Goal: Task Accomplishment & Management: Complete application form

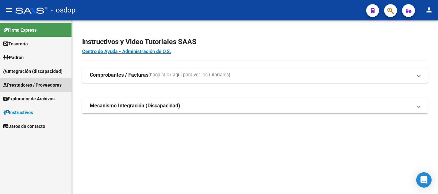
click at [29, 85] on span "Prestadores / Proveedores" at bounding box center [32, 85] width 58 height 7
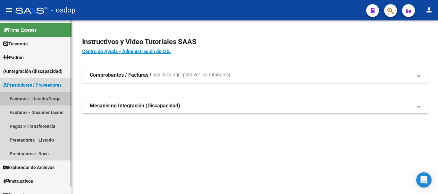
click at [41, 98] on link "Facturas - Listado/Carga" at bounding box center [35, 99] width 71 height 14
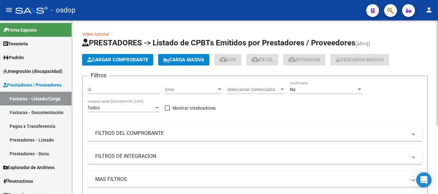
click at [115, 59] on span "Cargar Comprobante" at bounding box center [117, 60] width 61 height 6
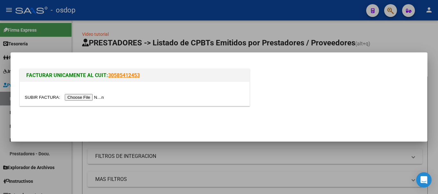
click at [94, 95] on input "file" at bounding box center [65, 97] width 81 height 7
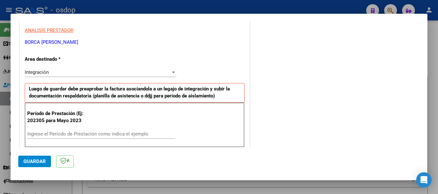
scroll to position [128, 0]
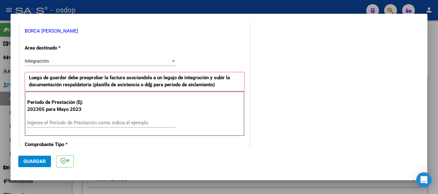
click at [92, 124] on input "Ingrese el Período de Prestación como indica el ejemplo" at bounding box center [101, 123] width 148 height 6
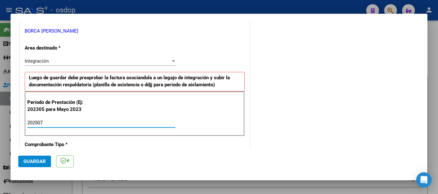
type input "202507"
click at [33, 163] on span "Guardar" at bounding box center [34, 162] width 22 height 6
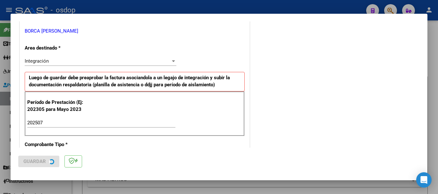
scroll to position [0, 0]
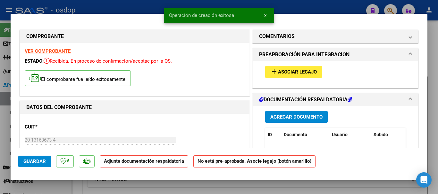
click at [290, 119] on span "Agregar Documento" at bounding box center [296, 117] width 52 height 6
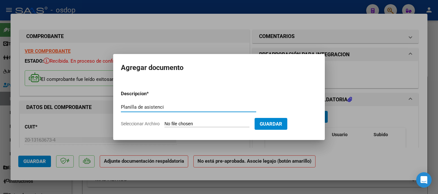
type input "Planilla de asistencia"
paste input "text"
paste input "P"
type input "Planilla de asistencia"
click at [189, 123] on input "Seleccionar Archivo" at bounding box center [206, 124] width 85 height 6
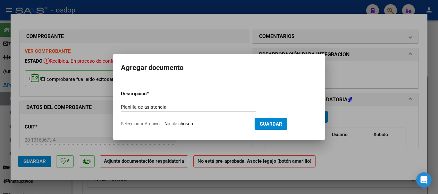
type input "C:\fakepath\BORCA 1168 - [PERSON_NAME] - [DATE] - ASIS.pdf"
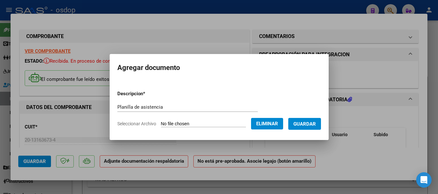
click at [316, 124] on span "Guardar" at bounding box center [304, 124] width 22 height 6
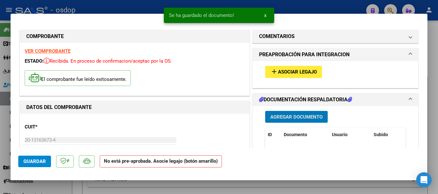
click at [298, 75] on span "Asociar Legajo" at bounding box center [297, 73] width 39 height 6
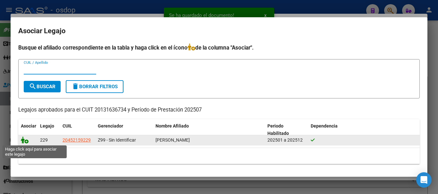
click at [23, 142] on icon at bounding box center [25, 140] width 8 height 7
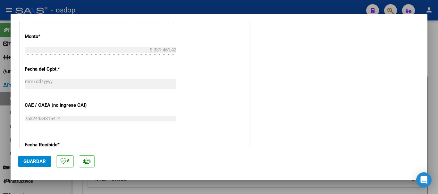
scroll to position [417, 0]
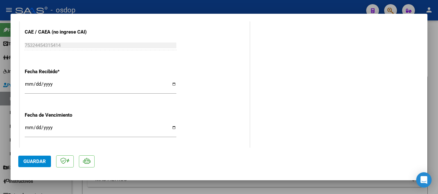
click at [35, 162] on span "Guardar" at bounding box center [34, 162] width 22 height 6
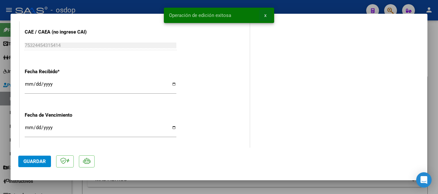
click at [266, 15] on span "x" at bounding box center [265, 15] width 2 height 6
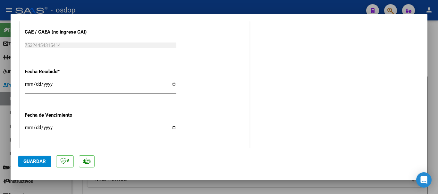
click at [278, 8] on div at bounding box center [219, 97] width 438 height 194
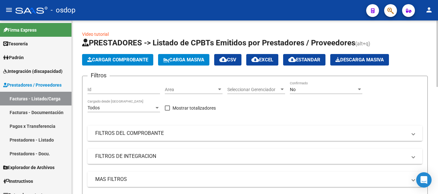
click at [115, 60] on span "Cargar Comprobante" at bounding box center [117, 60] width 61 height 6
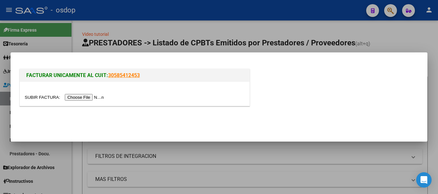
click at [85, 96] on input "file" at bounding box center [65, 97] width 81 height 7
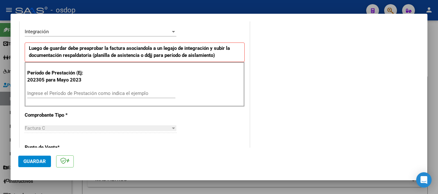
scroll to position [160, 0]
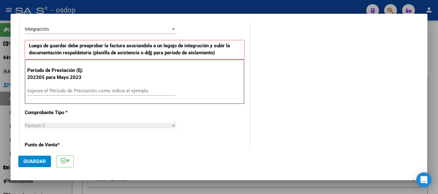
click at [72, 90] on input "Ingrese el Período de Prestación como indica el ejemplo" at bounding box center [101, 91] width 148 height 6
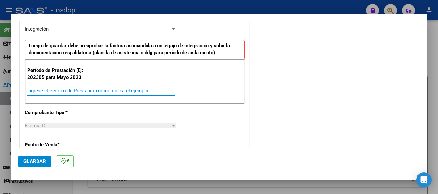
type input "0"
type input "202507"
click at [35, 164] on span "Guardar" at bounding box center [34, 162] width 22 height 6
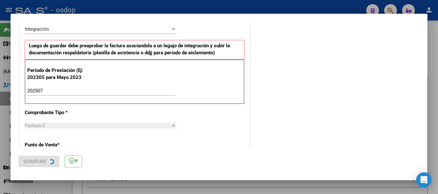
scroll to position [0, 0]
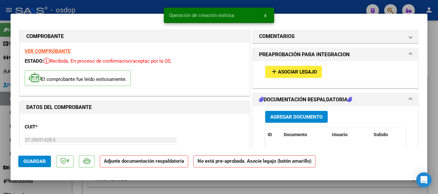
click at [295, 118] on span "Agregar Documento" at bounding box center [296, 117] width 52 height 6
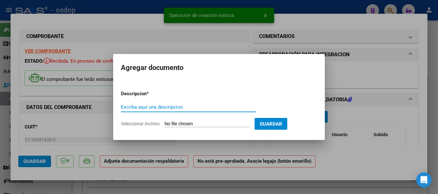
paste input "Planilla de asistencia"
type input "Planilla de asistencia"
click at [201, 123] on input "Seleccionar Archivo" at bounding box center [206, 124] width 85 height 6
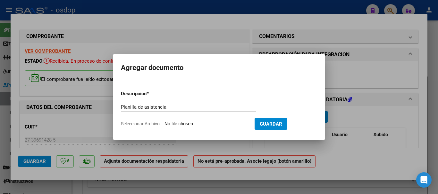
type input "C:\fakepath\FACCHIOLI 269 - [PERSON_NAME] - [DATE] - ASIS.pdf"
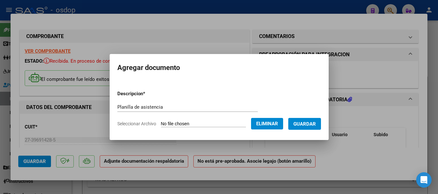
click at [315, 123] on span "Guardar" at bounding box center [304, 124] width 22 height 6
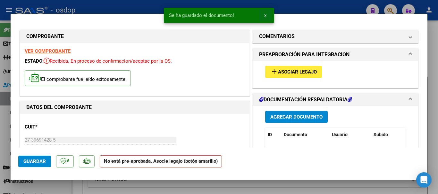
click at [265, 16] on span "x" at bounding box center [265, 15] width 2 height 6
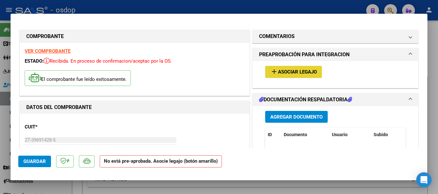
click at [290, 71] on span "Asociar Legajo" at bounding box center [297, 73] width 39 height 6
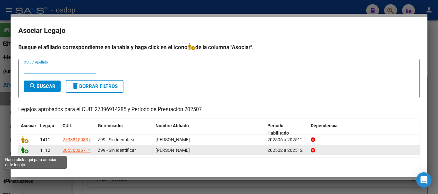
click at [27, 153] on icon at bounding box center [25, 150] width 8 height 7
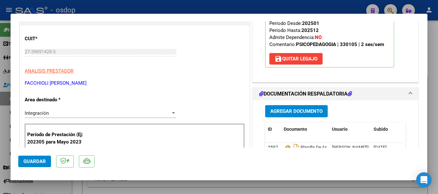
scroll to position [64, 0]
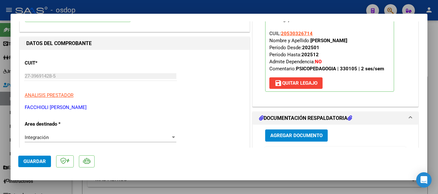
click at [33, 159] on span "Guardar" at bounding box center [34, 162] width 22 height 6
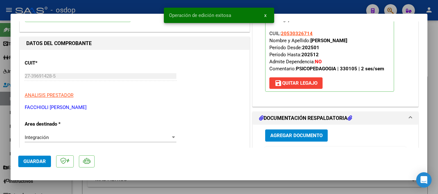
click at [266, 14] on button "x" at bounding box center [265, 16] width 12 height 12
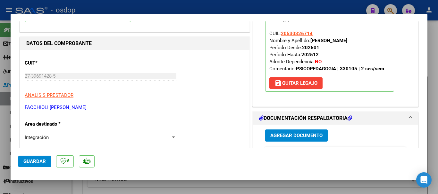
click at [267, 6] on div at bounding box center [219, 97] width 438 height 194
type input "$ 0,00"
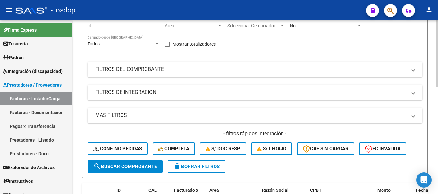
click at [194, 73] on mat-expansion-panel-header "FILTROS DEL COMPROBANTE" at bounding box center [254, 69] width 334 height 15
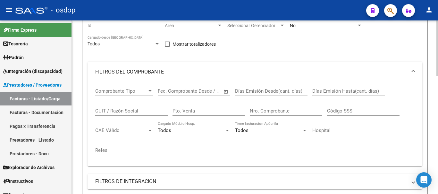
click at [125, 113] on input "CUIT / Razón Social" at bounding box center [131, 111] width 72 height 6
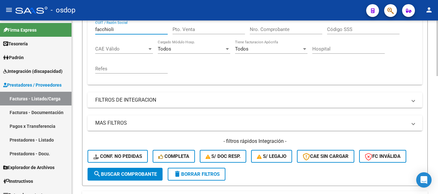
scroll to position [160, 0]
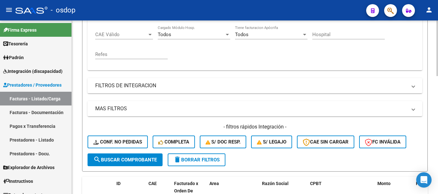
type input "facchioli"
click at [124, 159] on span "search Buscar Comprobante" at bounding box center [124, 160] width 63 height 6
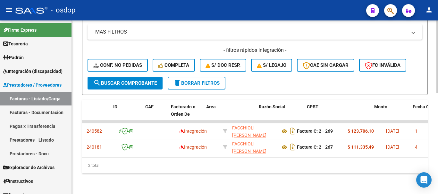
scroll to position [0, 0]
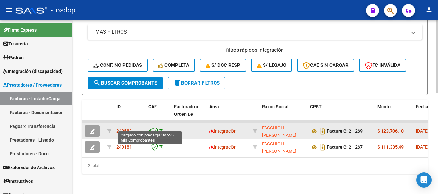
click at [151, 132] on icon at bounding box center [149, 132] width 3 height 0
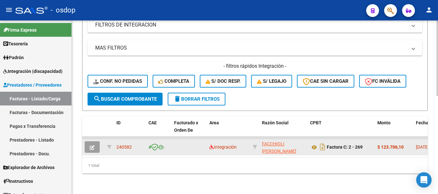
scroll to position [226, 0]
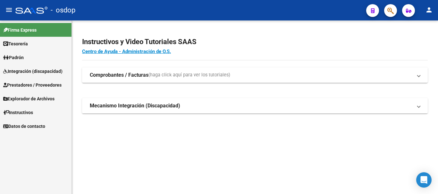
click at [30, 86] on span "Prestadores / Proveedores" at bounding box center [32, 85] width 58 height 7
click at [32, 85] on span "Prestadores / Proveedores" at bounding box center [32, 85] width 58 height 7
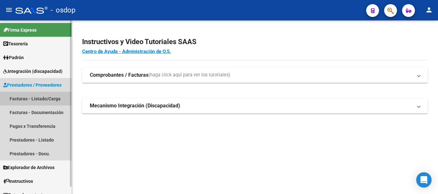
click at [38, 99] on link "Facturas - Listado/Carga" at bounding box center [35, 99] width 71 height 14
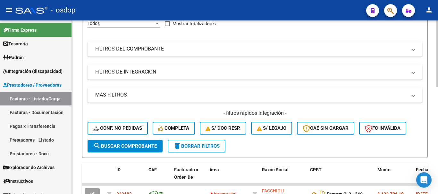
scroll to position [32, 0]
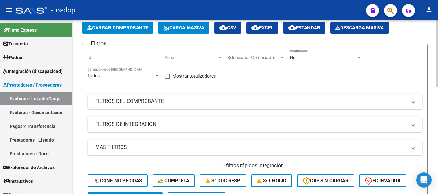
click at [151, 102] on mat-panel-title "FILTROS DEL COMPROBANTE" at bounding box center [250, 101] width 311 height 7
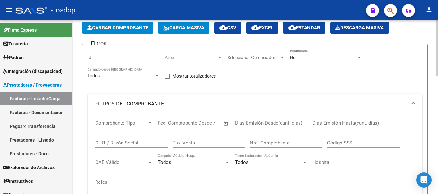
click at [127, 142] on input "CUIT / Razón Social" at bounding box center [131, 143] width 72 height 6
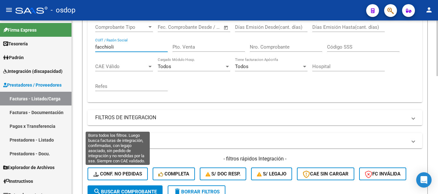
scroll to position [192, 0]
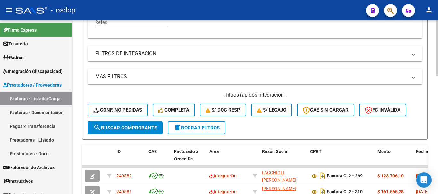
type input "facchioli"
click at [119, 126] on span "search Buscar Comprobante" at bounding box center [124, 128] width 63 height 6
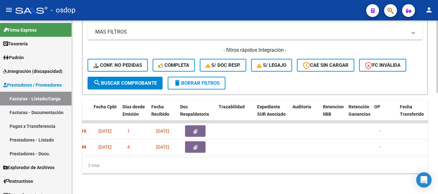
scroll to position [0, 322]
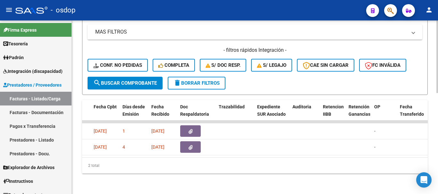
drag, startPoint x: 206, startPoint y: 162, endPoint x: 229, endPoint y: 158, distance: 22.8
click at [229, 158] on div "2 total" at bounding box center [254, 166] width 345 height 16
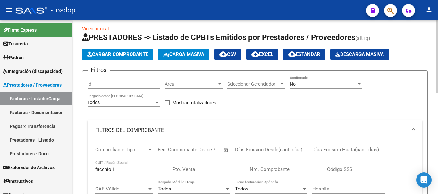
scroll to position [0, 0]
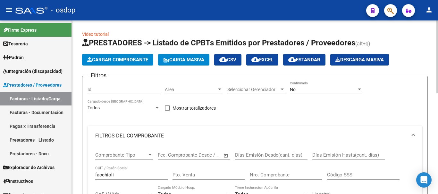
click at [112, 60] on span "Cargar Comprobante" at bounding box center [117, 60] width 61 height 6
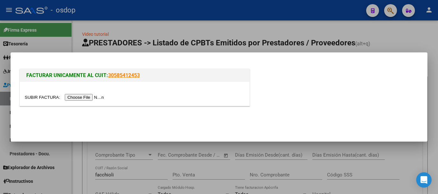
click at [84, 96] on input "file" at bounding box center [65, 97] width 81 height 7
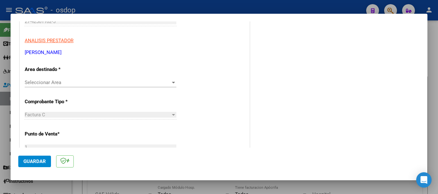
scroll to position [128, 0]
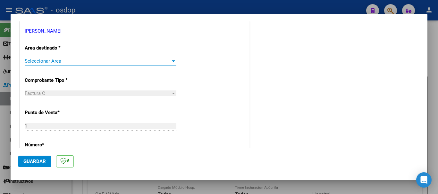
click at [80, 60] on span "Seleccionar Area" at bounding box center [98, 61] width 146 height 6
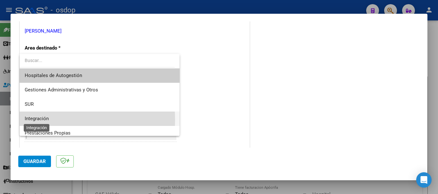
click at [43, 120] on span "Integración" at bounding box center [37, 119] width 24 height 6
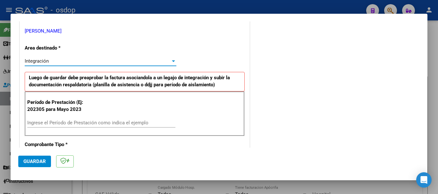
click at [57, 123] on input "Ingrese el Período de Prestación como indica el ejemplo" at bounding box center [101, 123] width 148 height 6
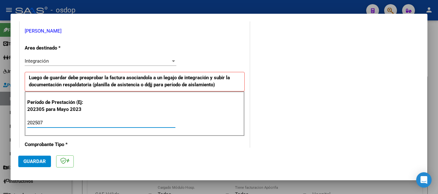
type input "202507"
click at [41, 158] on button "Guardar" at bounding box center [34, 162] width 33 height 12
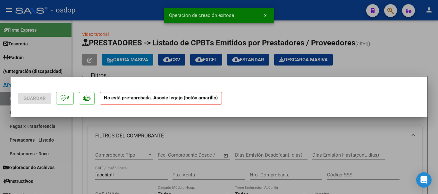
scroll to position [0, 0]
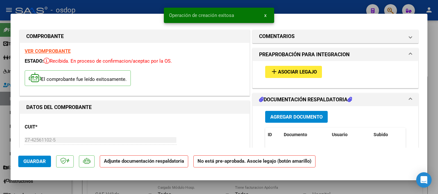
click at [288, 117] on span "Agregar Documento" at bounding box center [296, 117] width 52 height 6
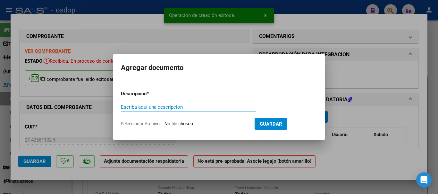
paste input "Planilla de asistencia"
type input "Planilla de asistencia"
click at [200, 123] on input "Seleccionar Archivo" at bounding box center [206, 124] width 85 height 6
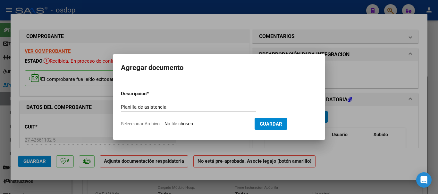
type input "C:\fakepath\GERVASONI 758 - MANSILLA - [DATE] - ASIS.pdf"
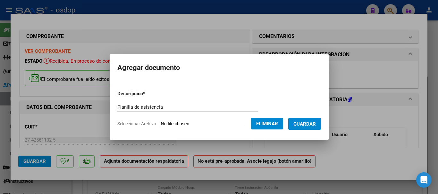
click at [314, 122] on span "Guardar" at bounding box center [304, 124] width 22 height 6
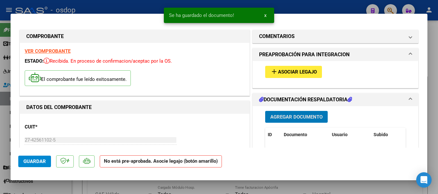
click at [266, 15] on button "x" at bounding box center [265, 16] width 12 height 12
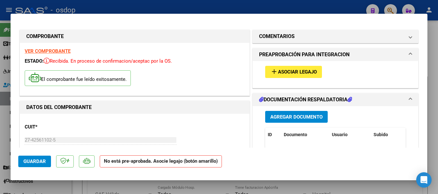
click at [293, 72] on span "Asociar Legajo" at bounding box center [297, 73] width 39 height 6
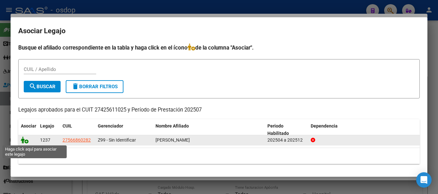
click at [26, 142] on icon at bounding box center [25, 140] width 8 height 7
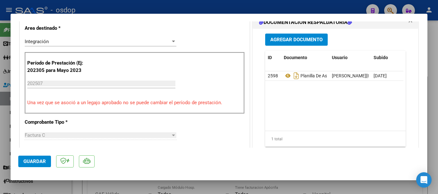
scroll to position [288, 0]
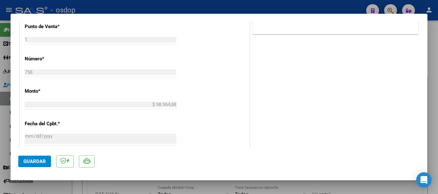
click at [38, 165] on button "Guardar" at bounding box center [34, 162] width 33 height 12
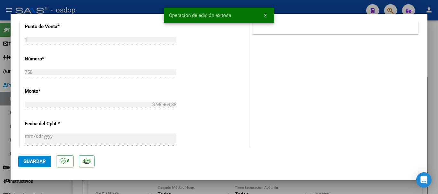
click at [266, 16] on span "x" at bounding box center [265, 15] width 2 height 6
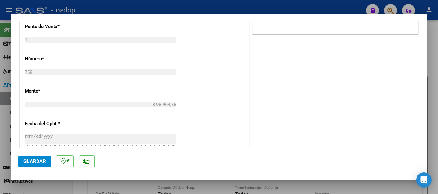
click at [315, 6] on div at bounding box center [219, 97] width 438 height 194
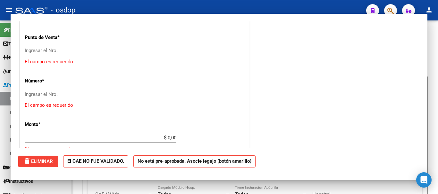
scroll to position [0, 0]
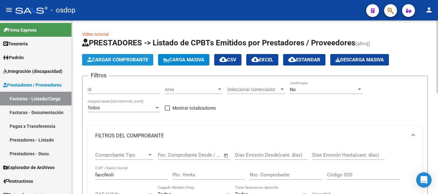
click at [116, 59] on span "Cargar Comprobante" at bounding box center [117, 60] width 61 height 6
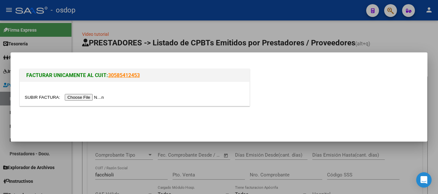
click at [84, 100] on input "file" at bounding box center [65, 97] width 81 height 7
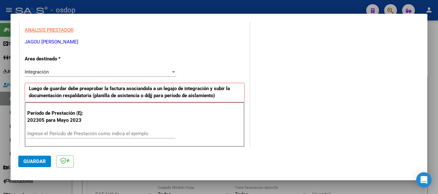
scroll to position [128, 0]
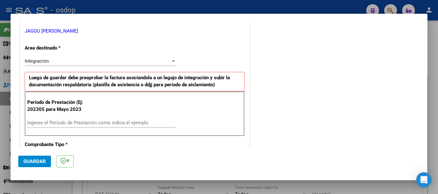
click at [61, 120] on div "Ingrese el Período de Prestación como indica el ejemplo" at bounding box center [101, 123] width 148 height 10
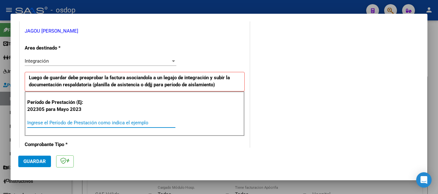
click at [64, 123] on input "Ingrese el Período de Prestación como indica el ejemplo" at bounding box center [101, 123] width 148 height 6
type input "202507"
click at [34, 160] on span "Guardar" at bounding box center [34, 162] width 22 height 6
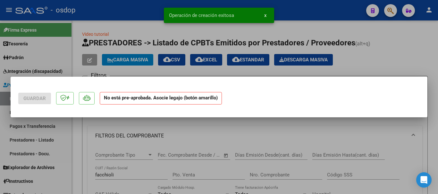
scroll to position [0, 0]
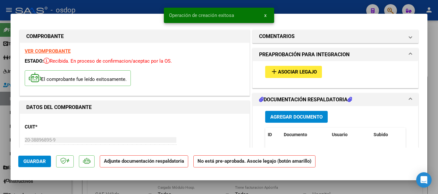
click at [296, 118] on span "Agregar Documento" at bounding box center [296, 117] width 52 height 6
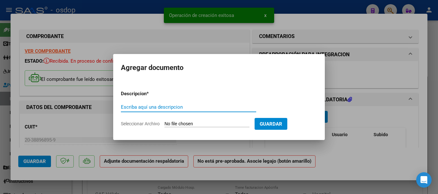
paste input "Planilla de asistencia"
type input "Planilla de asistencia"
click at [191, 122] on input "Seleccionar Archivo" at bounding box center [206, 124] width 85 height 6
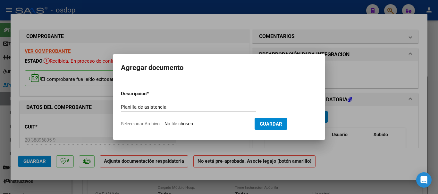
type input "C:\fakepath\JAGOU 316 - DUARTE - [DATE] - ASIS.pdf"
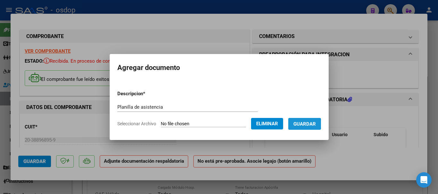
click at [311, 125] on span "Guardar" at bounding box center [304, 124] width 22 height 6
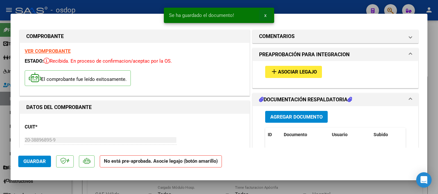
click at [264, 15] on span "x" at bounding box center [265, 15] width 2 height 6
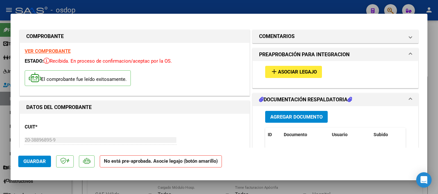
click at [293, 73] on span "Asociar Legajo" at bounding box center [297, 73] width 39 height 6
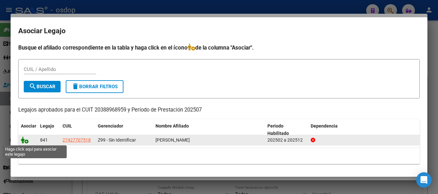
click at [24, 140] on icon at bounding box center [25, 140] width 8 height 7
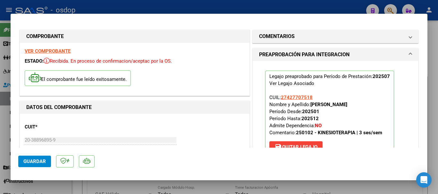
click at [40, 160] on span "Guardar" at bounding box center [34, 162] width 22 height 6
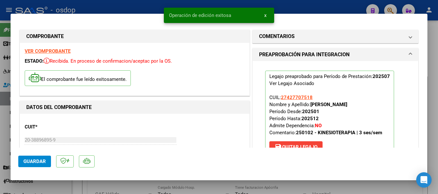
click at [266, 15] on span "x" at bounding box center [265, 15] width 2 height 6
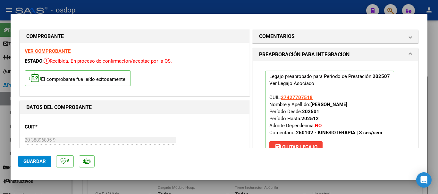
click at [273, 7] on div at bounding box center [219, 97] width 438 height 194
type input "$ 0,00"
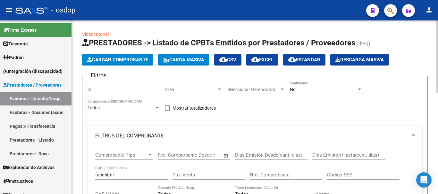
click at [118, 64] on button "Cargar Comprobante" at bounding box center [117, 60] width 71 height 12
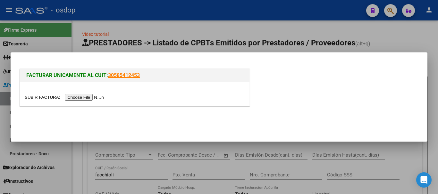
click at [89, 98] on input "file" at bounding box center [65, 97] width 81 height 7
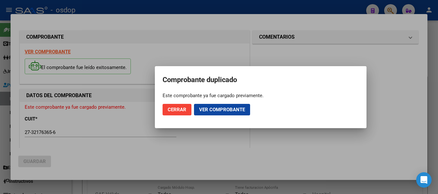
click at [182, 111] on div "Comprobante duplicado Este comprobante ya fue cargado previamente. Cerrar Ver c…" at bounding box center [219, 97] width 128 height 62
click at [177, 108] on div "Comprobante duplicado Este comprobante ya fue cargado previamente. Cerrar Ver c…" at bounding box center [219, 97] width 128 height 62
click at [180, 107] on div "Comprobante duplicado Este comprobante ya fue cargado previamente. Cerrar Ver c…" at bounding box center [219, 97] width 128 height 62
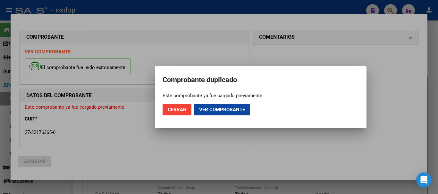
click at [180, 107] on div "Comprobante duplicado Este comprobante ya fue cargado previamente. Cerrar Ver c…" at bounding box center [219, 97] width 128 height 62
click at [180, 106] on div "Comprobante duplicado Este comprobante ya fue cargado previamente. Cerrar Ver c…" at bounding box center [219, 97] width 128 height 62
click at [181, 110] on div "Comprobante duplicado Este comprobante ya fue cargado previamente. Cerrar Ver c…" at bounding box center [219, 97] width 128 height 62
click at [221, 9] on div at bounding box center [219, 97] width 438 height 194
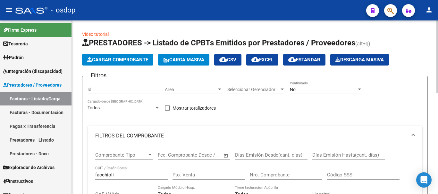
scroll to position [32, 0]
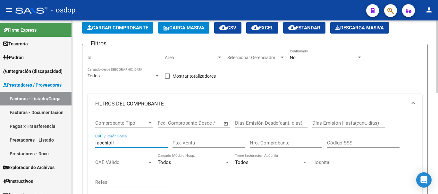
drag, startPoint x: 102, startPoint y: 145, endPoint x: 78, endPoint y: 148, distance: 23.6
click at [78, 148] on div "Video tutorial PRESTADORES -> Listado de CPBTs Emitidos por Prestadores / Prove…" at bounding box center [255, 193] width 366 height 411
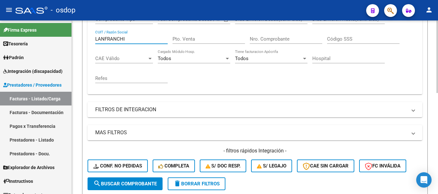
scroll to position [160, 0]
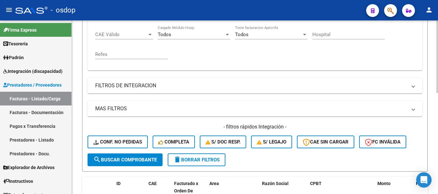
click at [126, 160] on span "search Buscar Comprobante" at bounding box center [124, 160] width 63 height 6
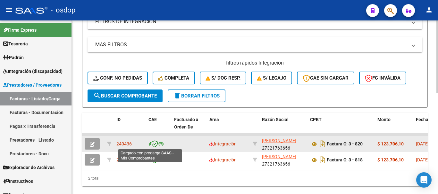
scroll to position [32, 0]
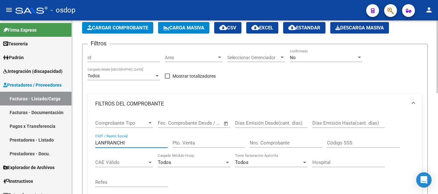
drag, startPoint x: 129, startPoint y: 144, endPoint x: 82, endPoint y: 147, distance: 47.2
click at [82, 147] on form "Filtros Id Area Area Seleccionar Gerenciador Seleccionar Gerenciador No Confirm…" at bounding box center [254, 172] width 345 height 256
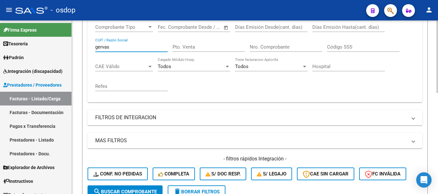
scroll to position [160, 0]
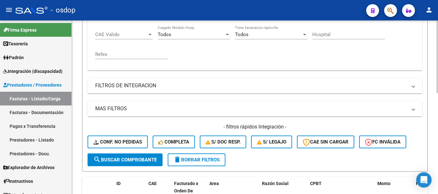
click at [128, 161] on span "search Buscar Comprobante" at bounding box center [124, 160] width 63 height 6
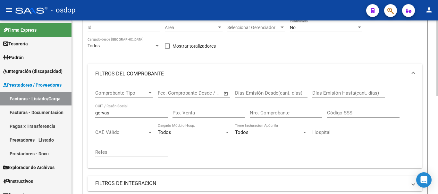
scroll to position [64, 0]
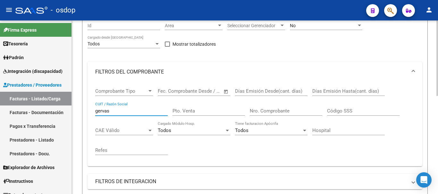
drag, startPoint x: 112, startPoint y: 112, endPoint x: 80, endPoint y: 115, distance: 32.5
click at [80, 115] on div "Video tutorial PRESTADORES -> Listado de CPBTs Emitidos por Prestadores / Prove…" at bounding box center [255, 153] width 366 height 395
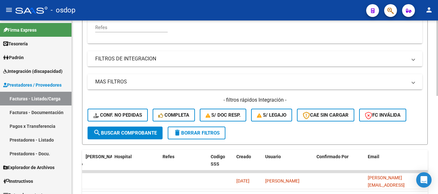
scroll to position [192, 0]
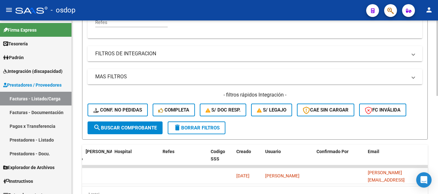
type input "jagou"
click at [118, 128] on span "search Buscar Comprobante" at bounding box center [124, 128] width 63 height 6
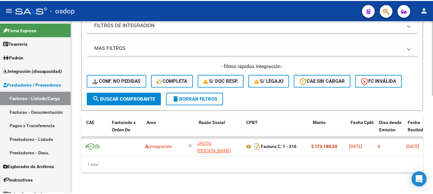
scroll to position [0, 61]
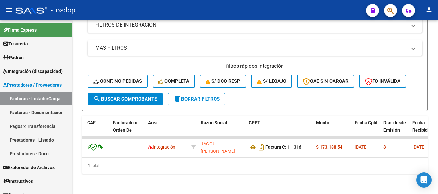
click at [429, 11] on mat-icon "person" at bounding box center [429, 10] width 8 height 8
click at [416, 43] on button "exit_to_app Salir" at bounding box center [415, 42] width 39 height 15
